Goal: Task Accomplishment & Management: Manage account settings

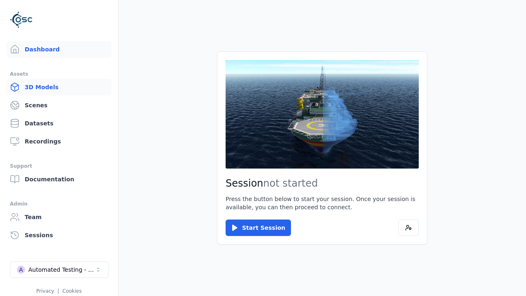
click at [55, 87] on link "3D Models" at bounding box center [59, 87] width 105 height 16
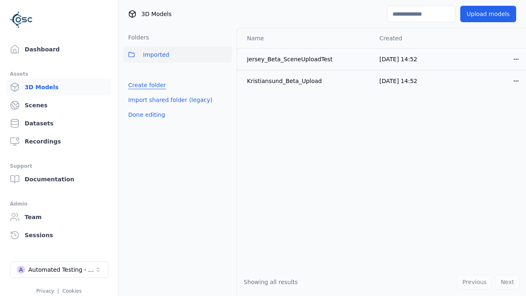
click at [145, 85] on link "Create folder" at bounding box center [147, 85] width 38 height 8
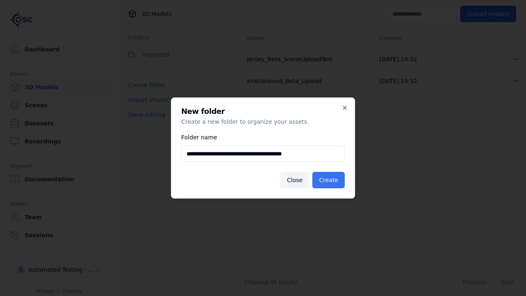
type input "**********"
click at [330, 180] on button "Create" at bounding box center [328, 180] width 32 height 16
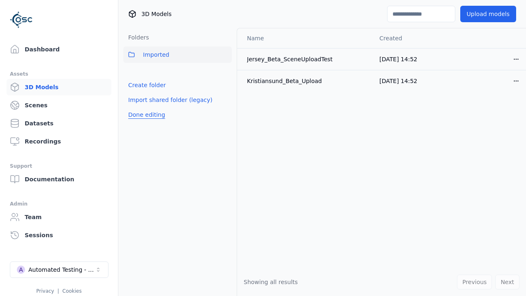
click at [145, 122] on button "Done editing" at bounding box center [146, 114] width 47 height 15
click at [138, 107] on button "Done editing" at bounding box center [146, 114] width 47 height 15
click at [225, 73] on html "Support Dashboard Assets 3D Models Scenes Datasets Recordings Support Documenta…" at bounding box center [263, 148] width 526 height 296
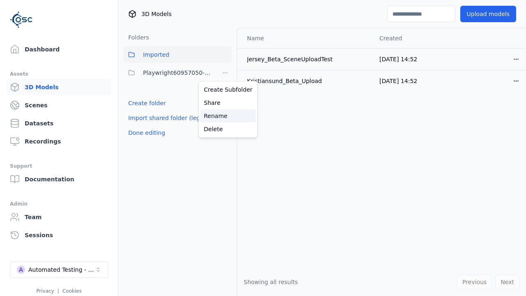
click at [225, 115] on div "Rename" at bounding box center [228, 115] width 55 height 13
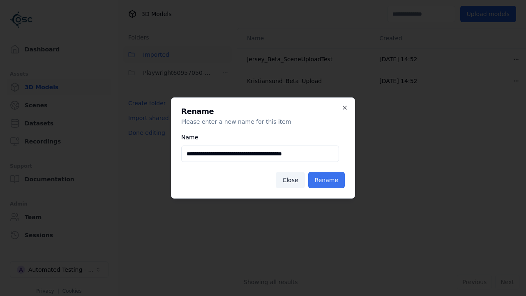
click at [260, 154] on input "**********" at bounding box center [260, 153] width 158 height 16
type input "**********"
click at [328, 180] on button "Rename" at bounding box center [326, 180] width 37 height 16
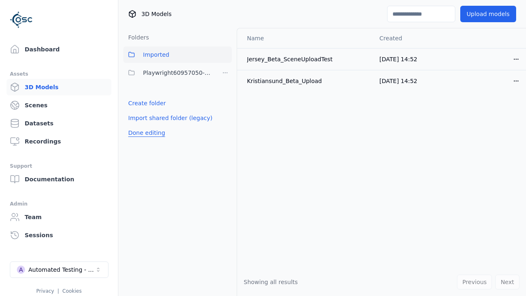
click at [145, 133] on button "Done editing" at bounding box center [146, 132] width 47 height 15
click at [138, 125] on button "Done editing" at bounding box center [146, 132] width 47 height 15
click at [225, 73] on html "Support Dashboard Assets 3D Models Scenes Datasets Recordings Support Documenta…" at bounding box center [263, 148] width 526 height 296
click at [225, 129] on div "Delete" at bounding box center [228, 128] width 55 height 13
click at [145, 133] on button "Done editing" at bounding box center [146, 132] width 47 height 15
